Goal: Transaction & Acquisition: Purchase product/service

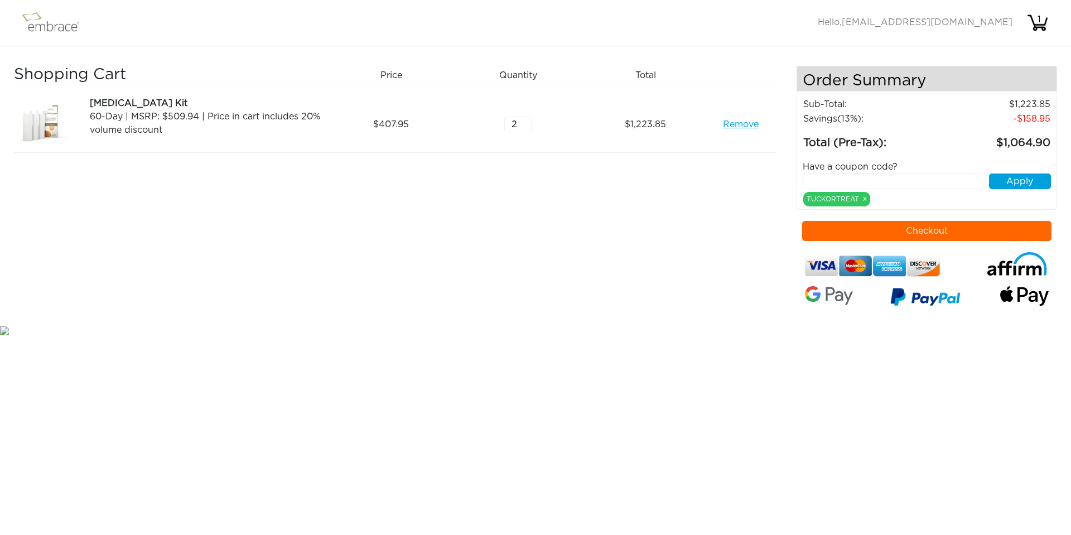
click at [525, 128] on input "2" at bounding box center [518, 125] width 28 height 16
type input "1"
click at [525, 128] on input "1" at bounding box center [518, 125] width 28 height 16
click at [974, 138] on td "249.00" at bounding box center [995, 139] width 112 height 26
click at [886, 230] on button "Checkout" at bounding box center [927, 231] width 250 height 20
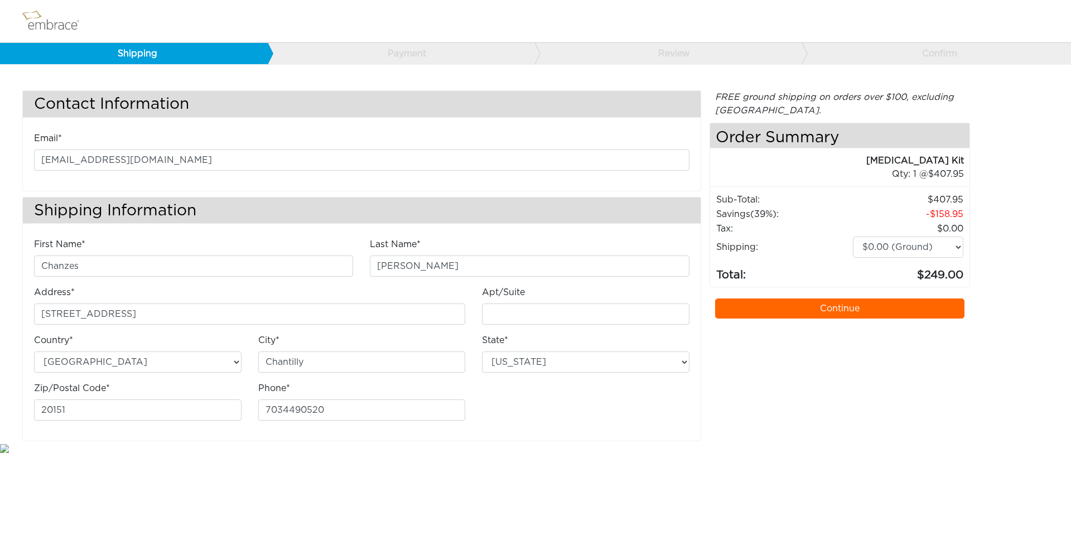
select select "VA"
click at [770, 308] on link "Continue" at bounding box center [840, 308] width 250 height 20
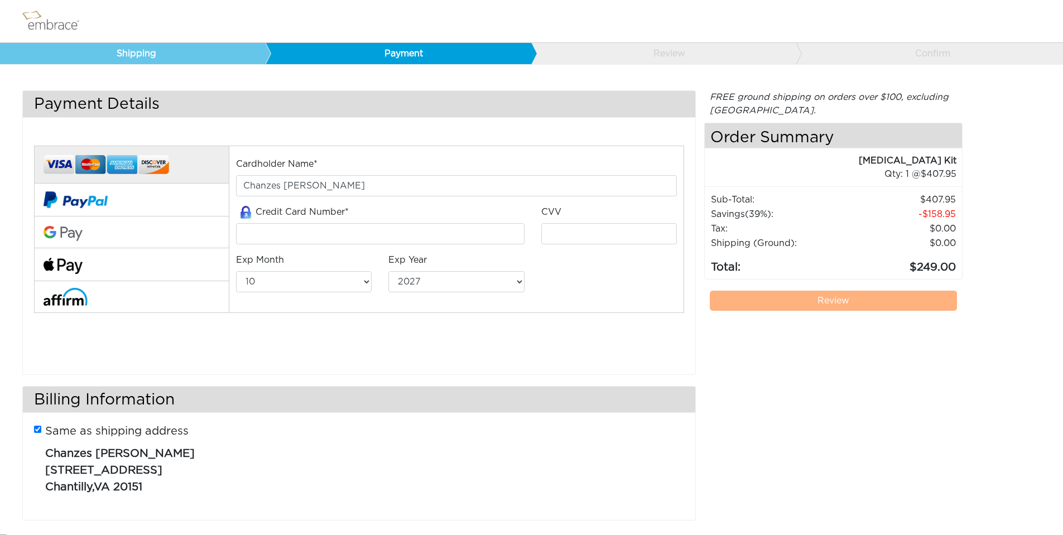
select select "10"
select select "2027"
